Goal: Find contact information: Find contact information

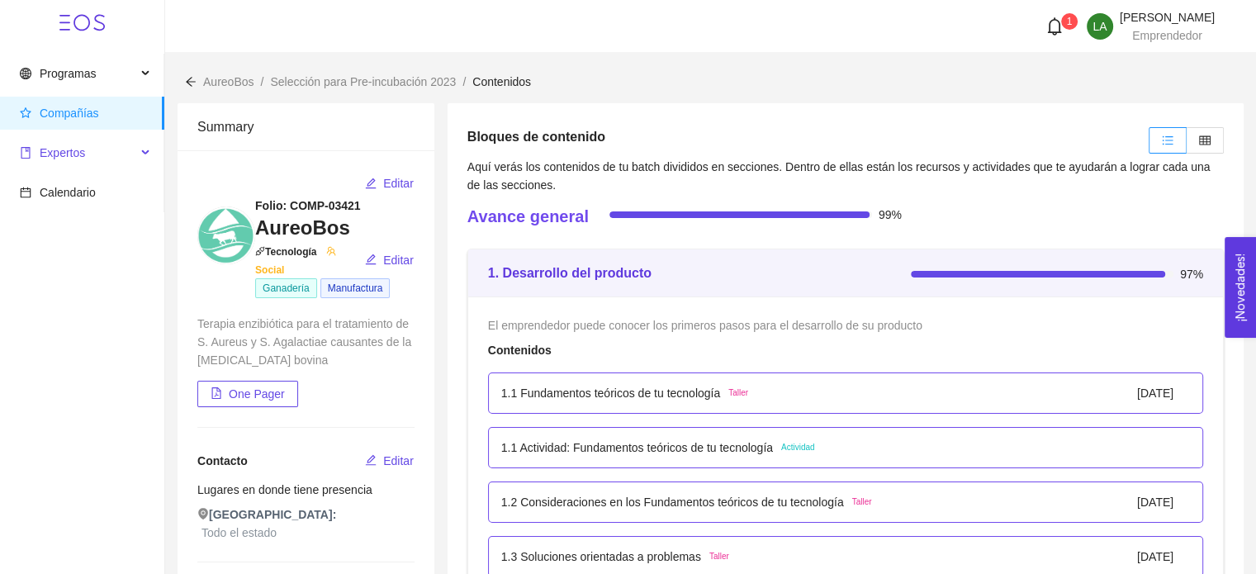
click at [61, 168] on span "Expertos" at bounding box center [78, 152] width 116 height 33
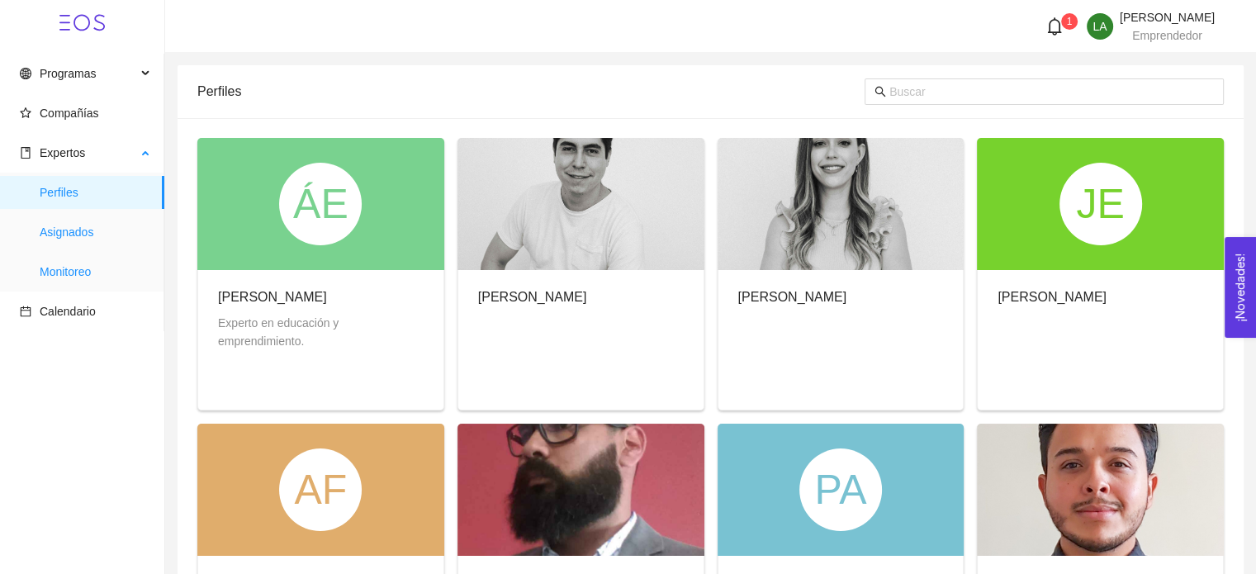
click at [100, 239] on span "Asignados" at bounding box center [95, 231] width 111 height 33
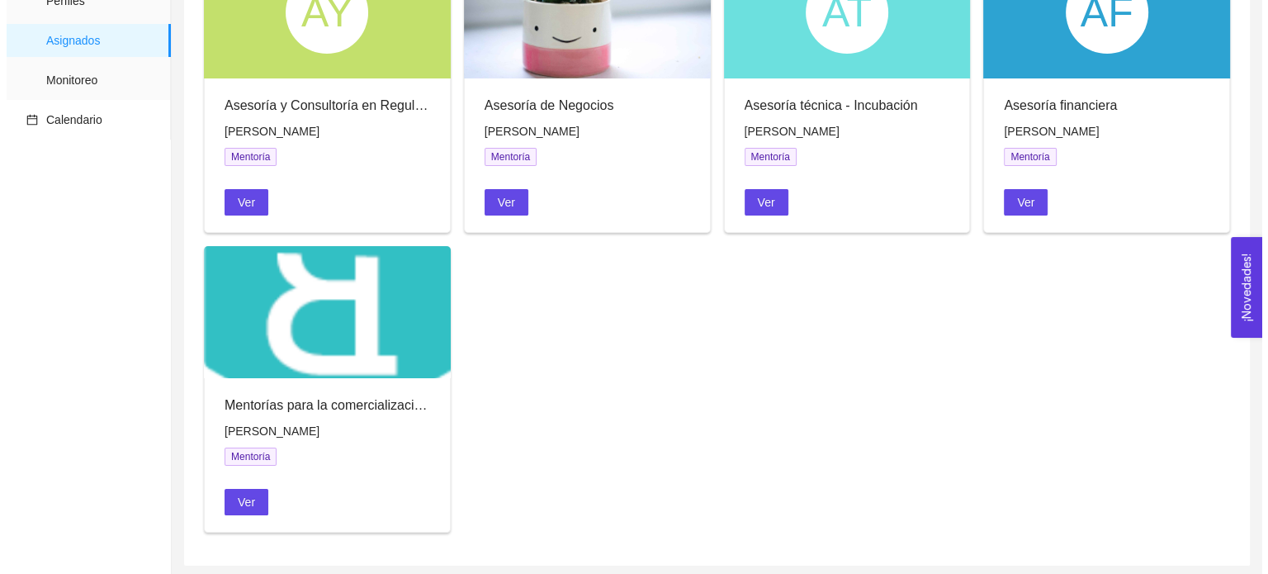
scroll to position [195, 0]
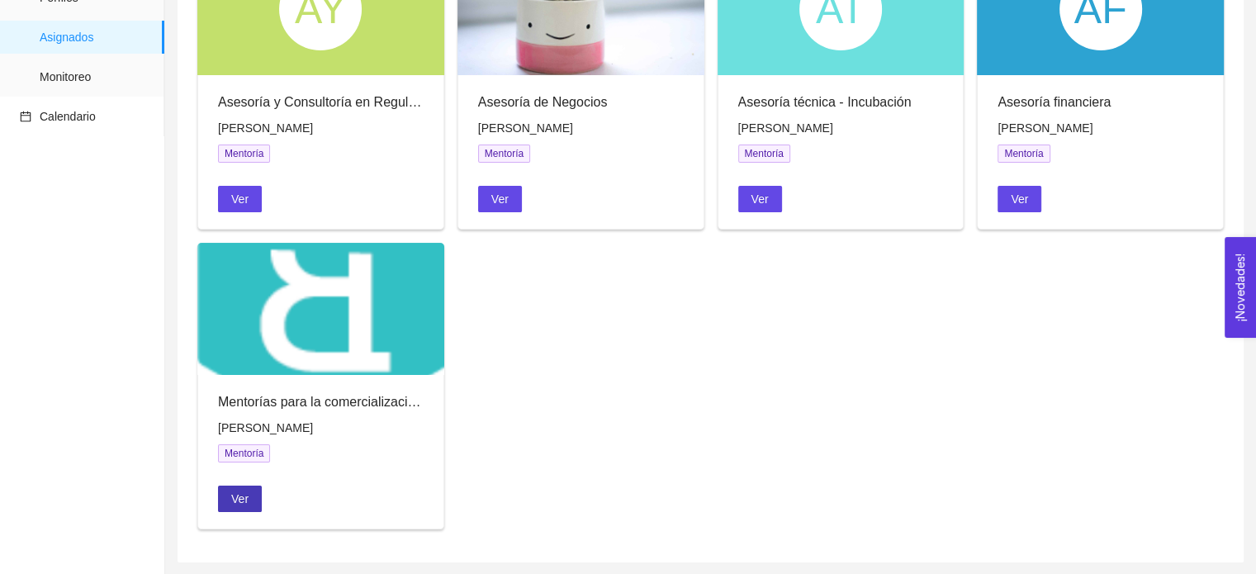
click at [245, 501] on span "Ver" at bounding box center [239, 499] width 17 height 18
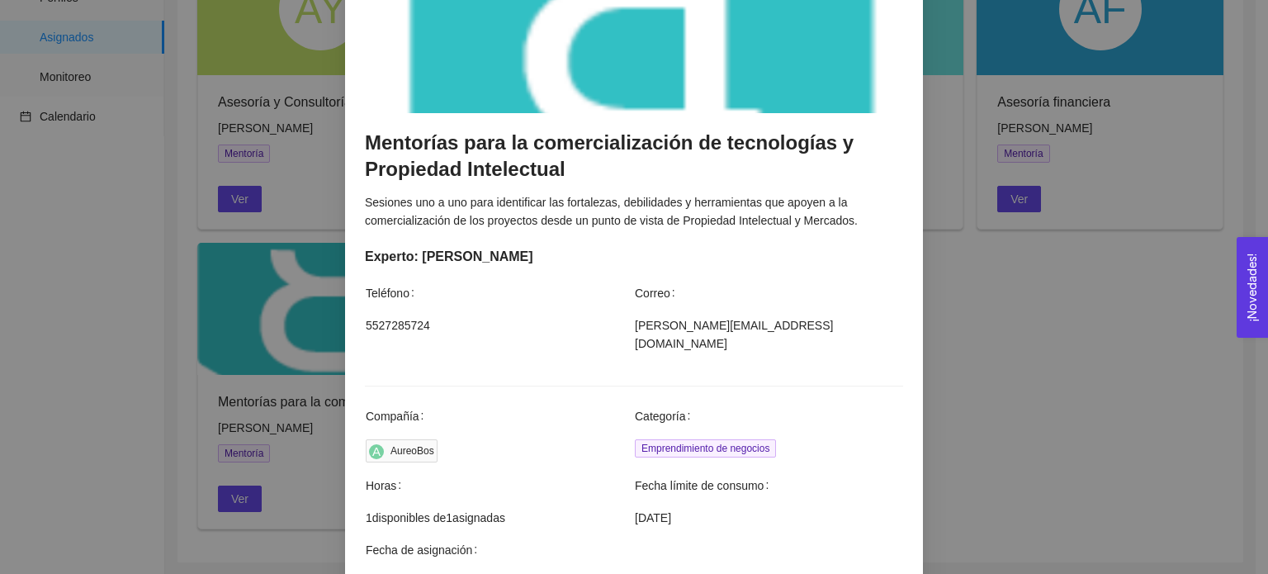
scroll to position [117, 0]
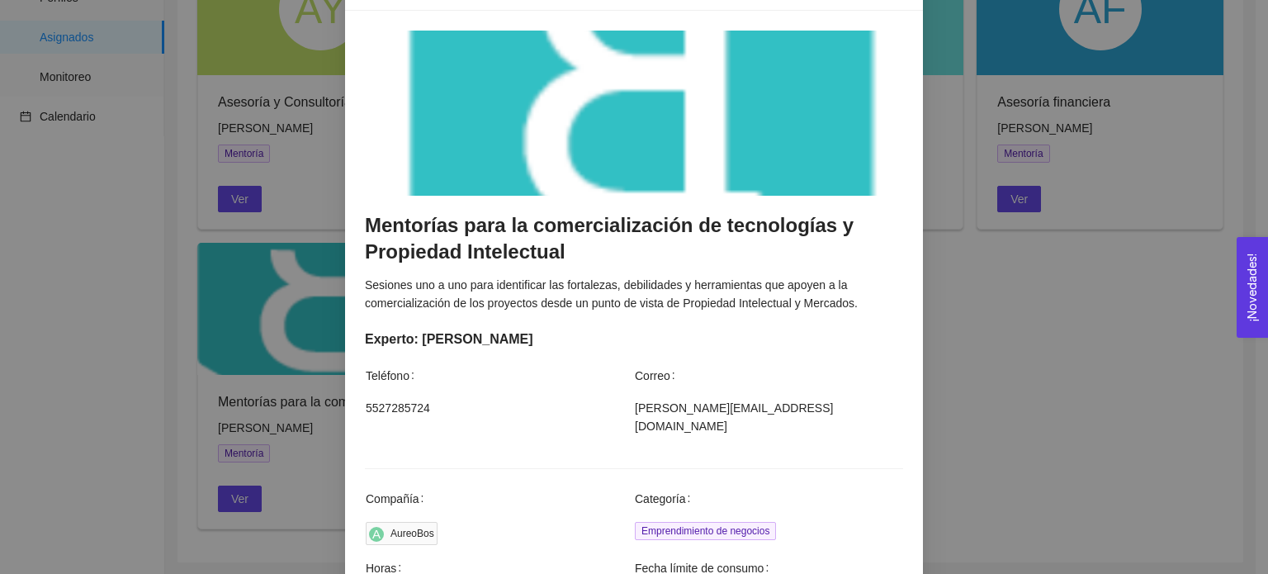
click at [731, 403] on span "[PERSON_NAME][EMAIL_ADDRESS][DOMAIN_NAME]" at bounding box center [769, 417] width 268 height 36
copy span "[PERSON_NAME][EMAIL_ADDRESS][DOMAIN_NAME]"
click at [586, 237] on h3 "Mentorías para la comercialización de tecnologías y Propiedad Intelectual" at bounding box center [634, 239] width 538 height 54
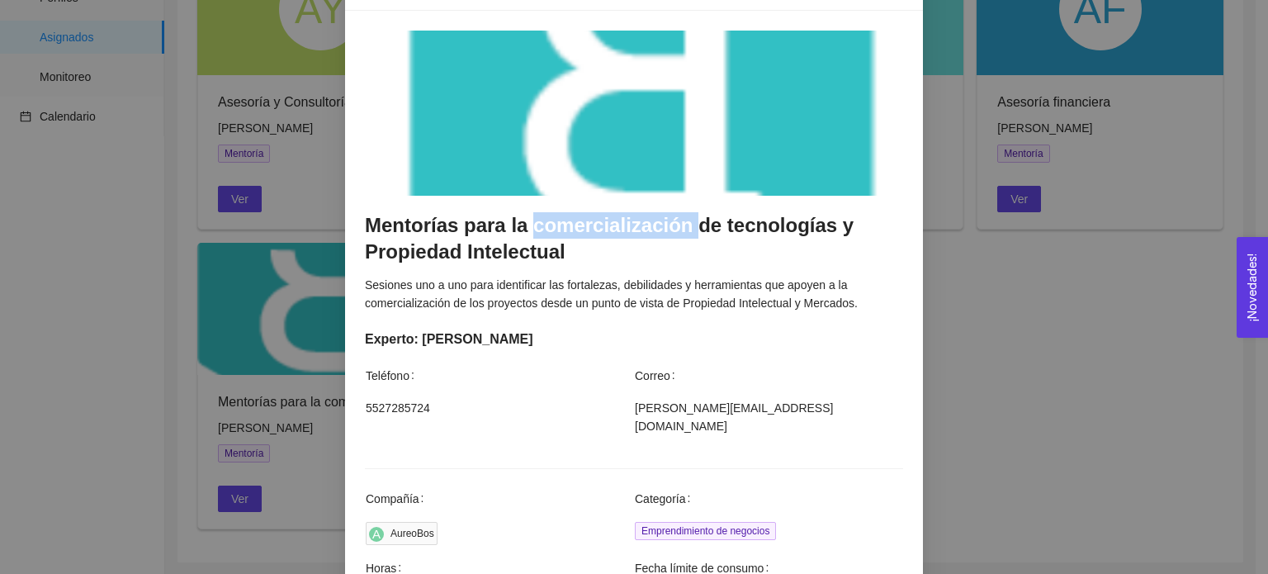
click at [586, 237] on h3 "Mentorías para la comercialización de tecnologías y Propiedad Intelectual" at bounding box center [634, 239] width 538 height 54
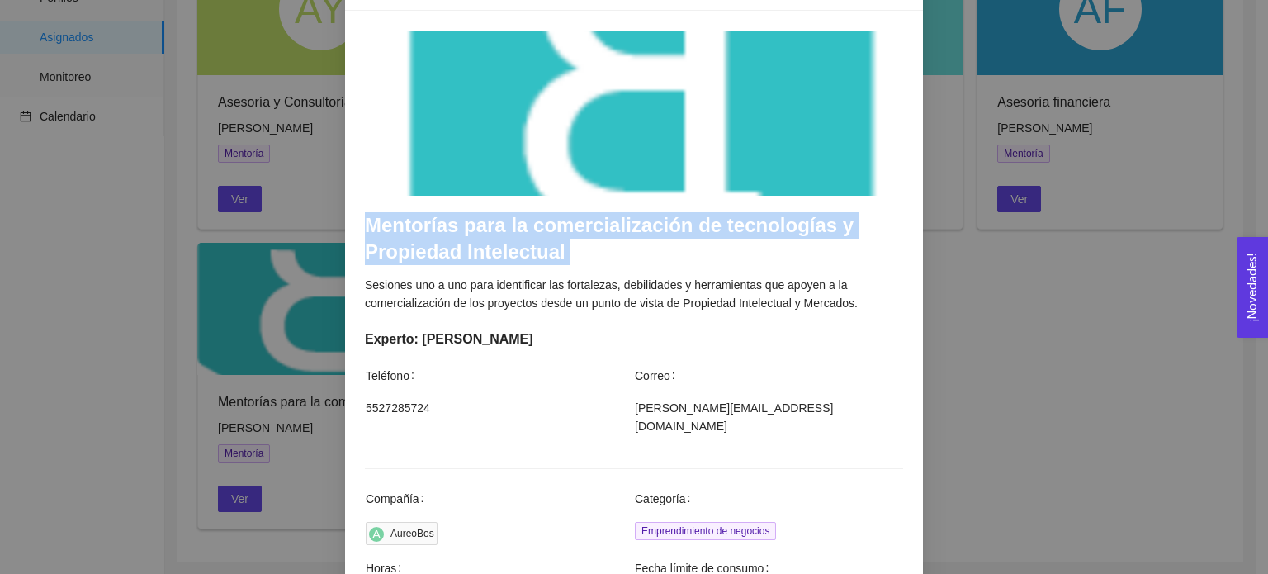
click at [586, 237] on h3 "Mentorías para la comercialización de tecnologías y Propiedad Intelectual" at bounding box center [634, 239] width 538 height 54
copy h3 "Mentorías para la comercialización de tecnologías y Propiedad Intelectual"
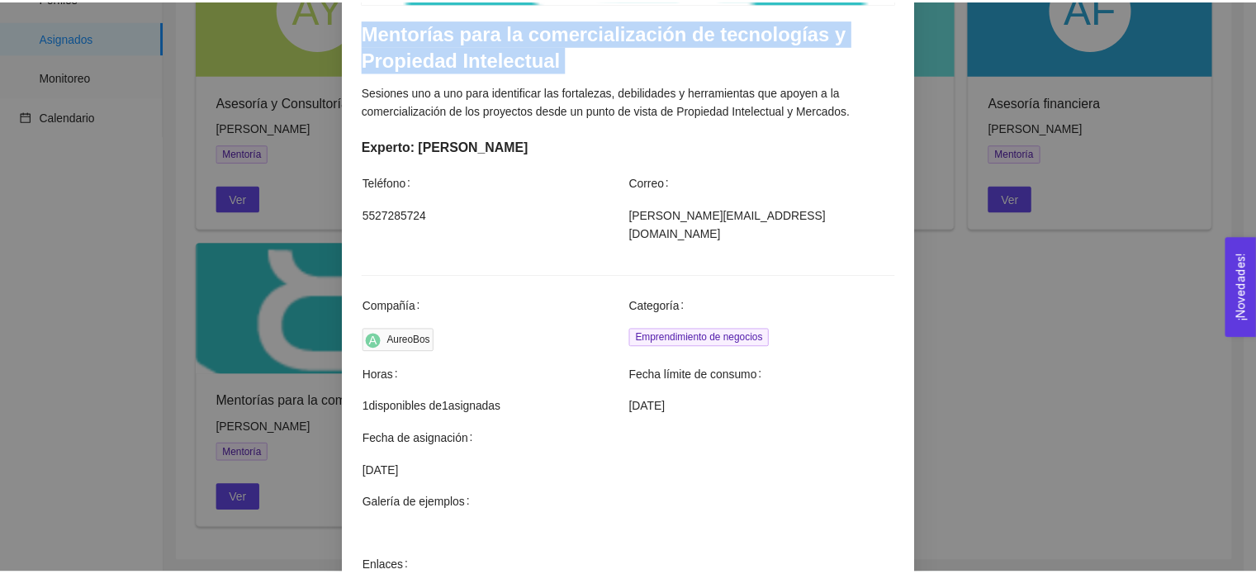
scroll to position [282, 0]
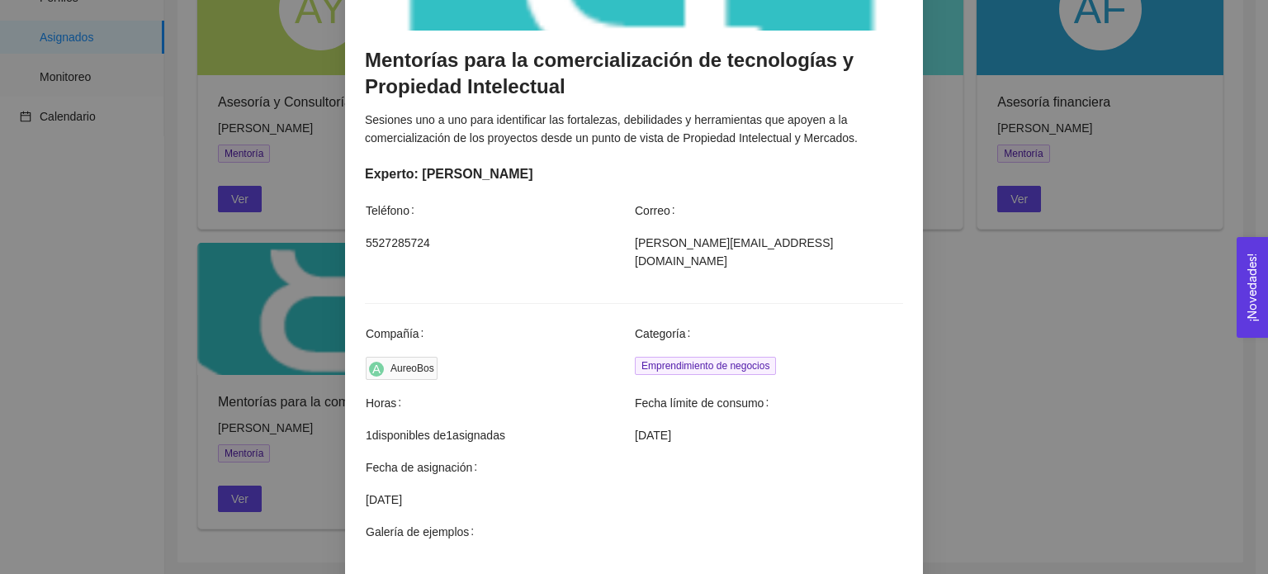
click at [690, 240] on span "[PERSON_NAME][EMAIL_ADDRESS][DOMAIN_NAME]" at bounding box center [769, 252] width 268 height 36
click at [689, 241] on span "[PERSON_NAME][EMAIL_ADDRESS][DOMAIN_NAME]" at bounding box center [769, 252] width 268 height 36
copy span "[PERSON_NAME][EMAIL_ADDRESS][DOMAIN_NAME]"
click at [1166, 197] on div "Agendar mentoría Mentorías para la comercialización de tecnologías y Propiedad …" at bounding box center [634, 287] width 1268 height 574
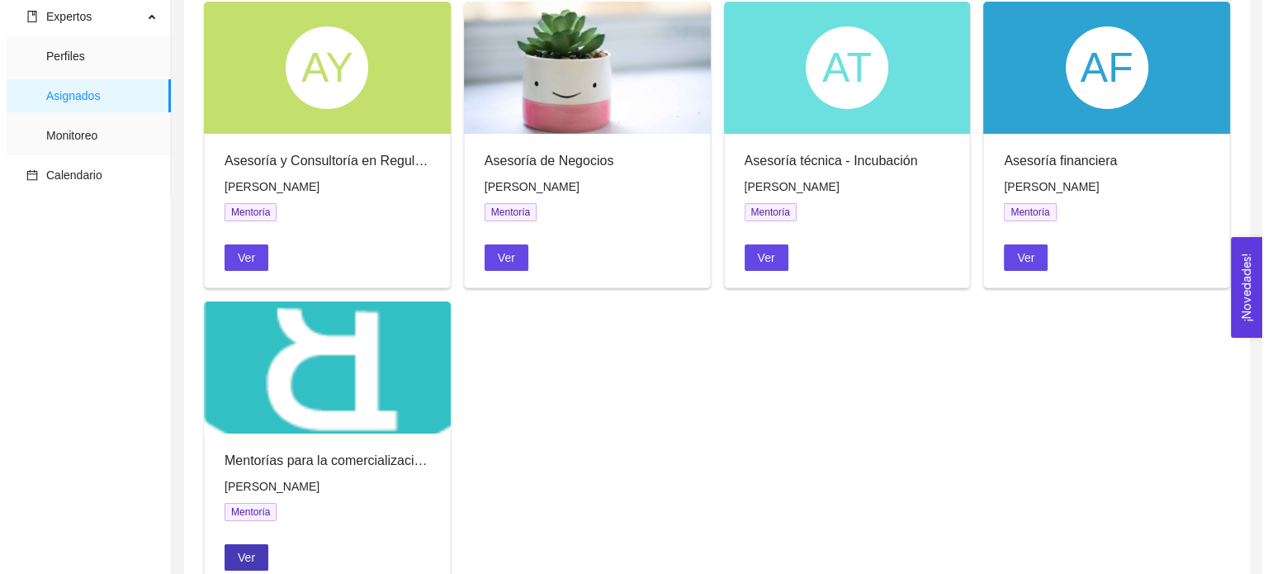
scroll to position [30, 0]
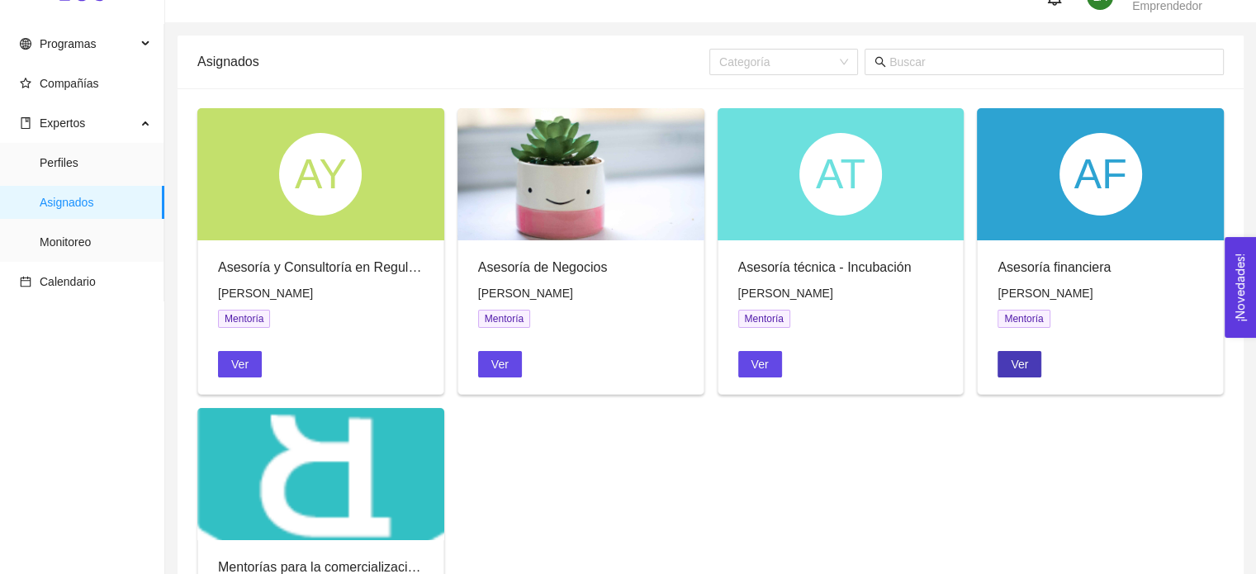
click at [1009, 368] on button "Ver" at bounding box center [1019, 364] width 44 height 26
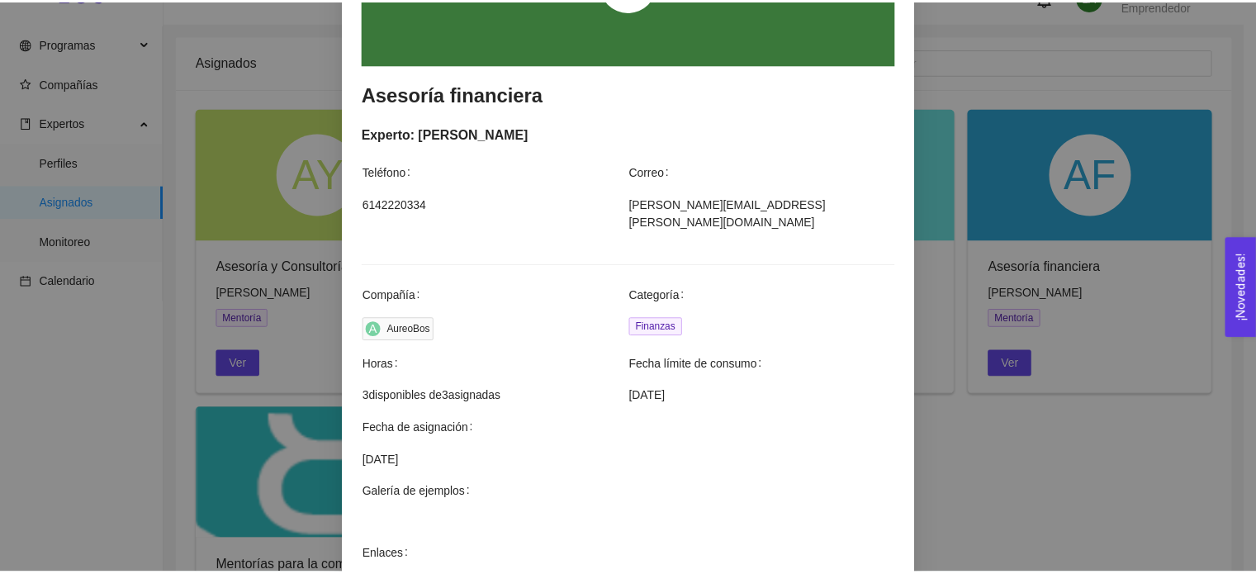
scroll to position [330, 0]
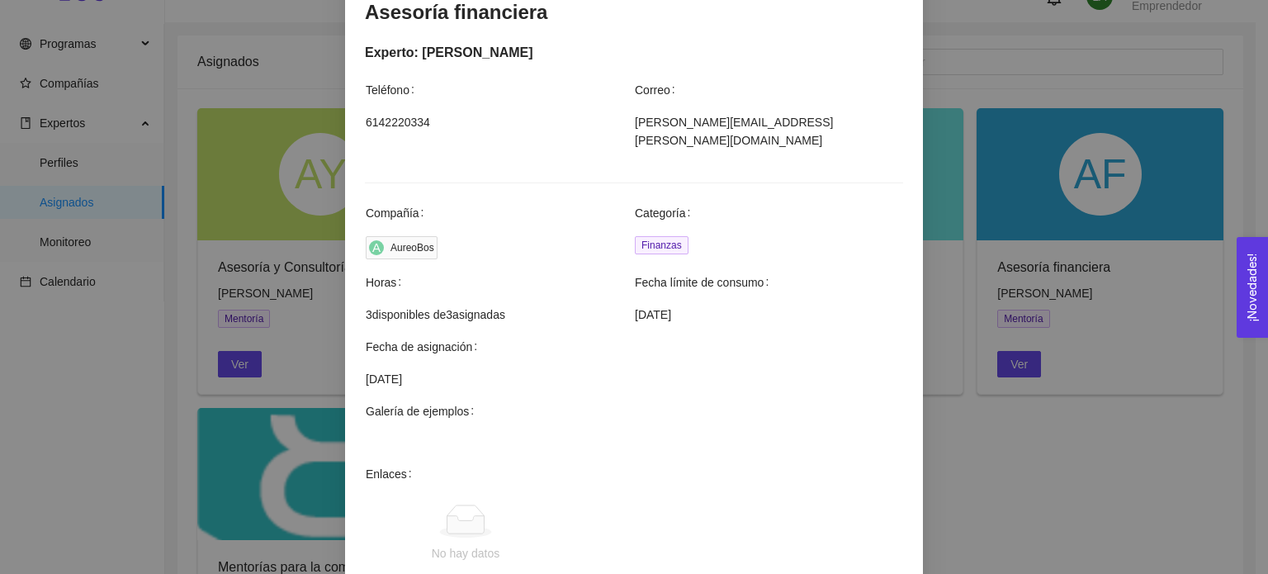
click at [1096, 426] on div "Agendar mentoría Asesoría financiera Experto: [PERSON_NAME] Teléfono Correo [PH…" at bounding box center [634, 287] width 1268 height 574
